Goal: Task Accomplishment & Management: Use online tool/utility

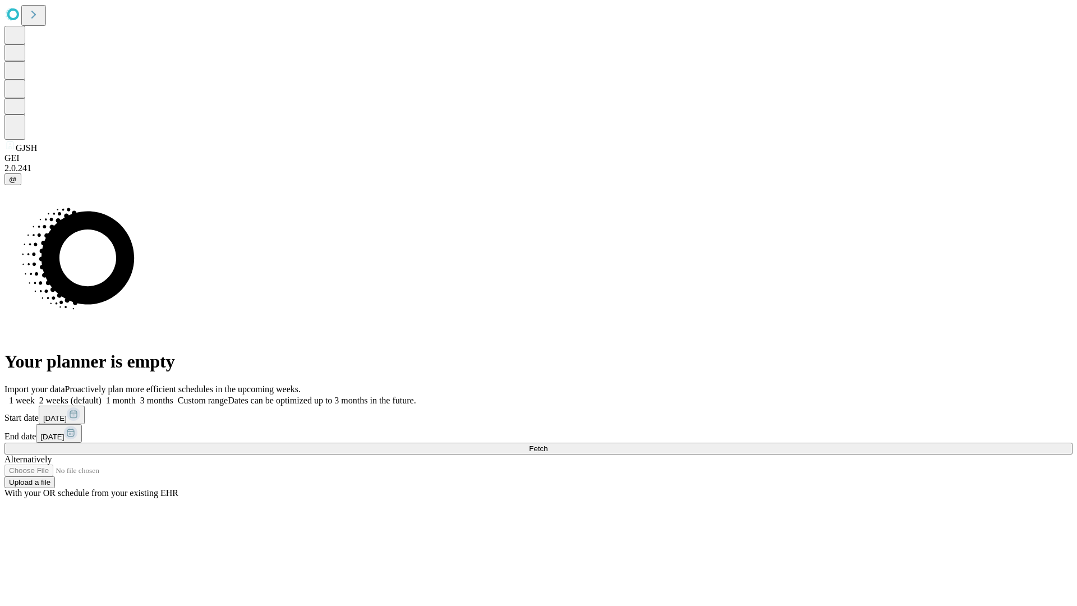
click at [547, 444] on span "Fetch" at bounding box center [538, 448] width 19 height 8
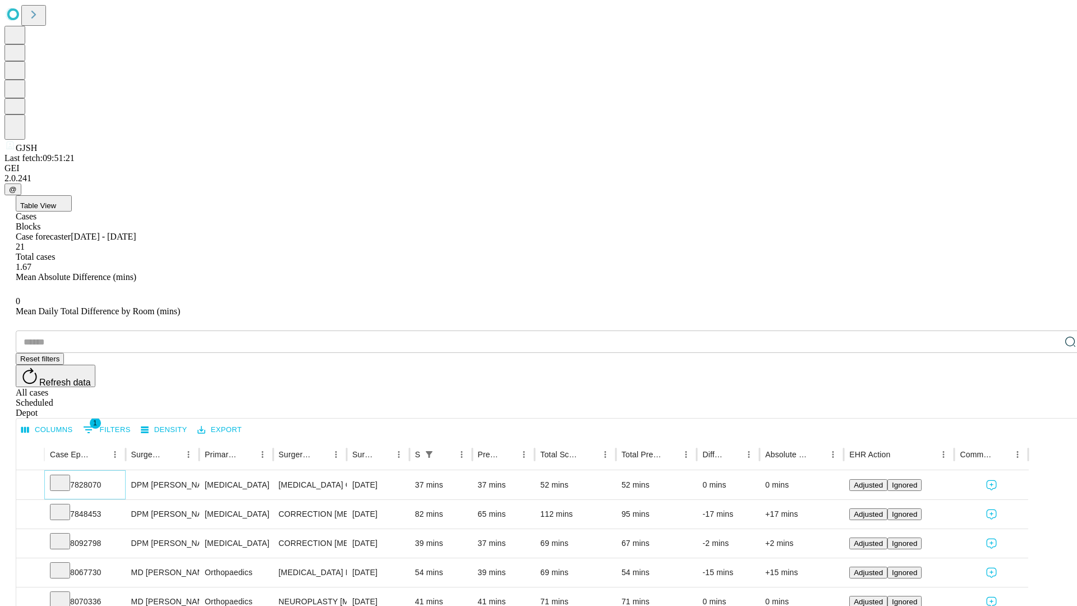
click at [66, 476] on icon at bounding box center [59, 481] width 11 height 11
